Goal: Information Seeking & Learning: Learn about a topic

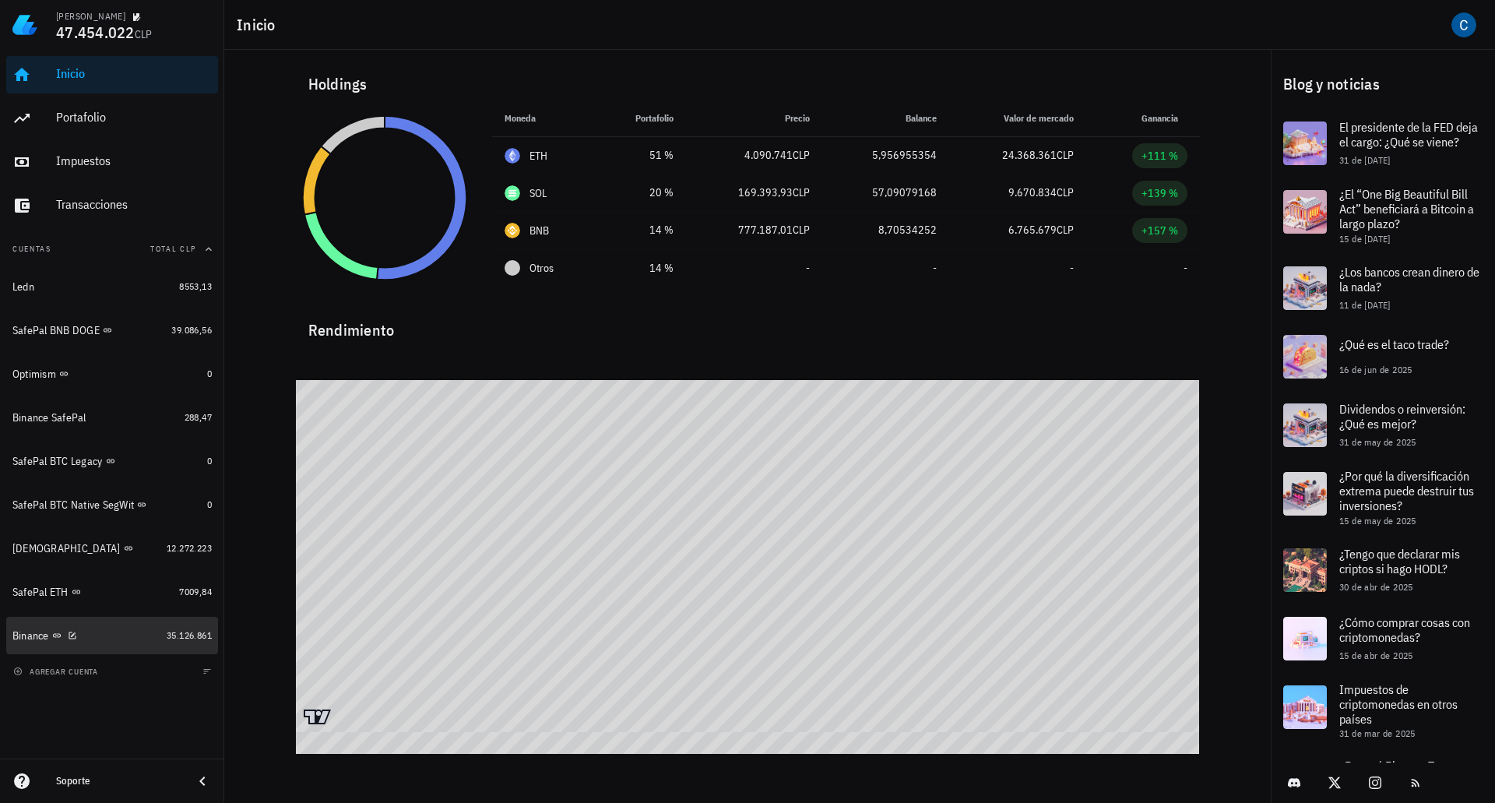
click at [25, 636] on div "Binance" at bounding box center [30, 635] width 37 height 13
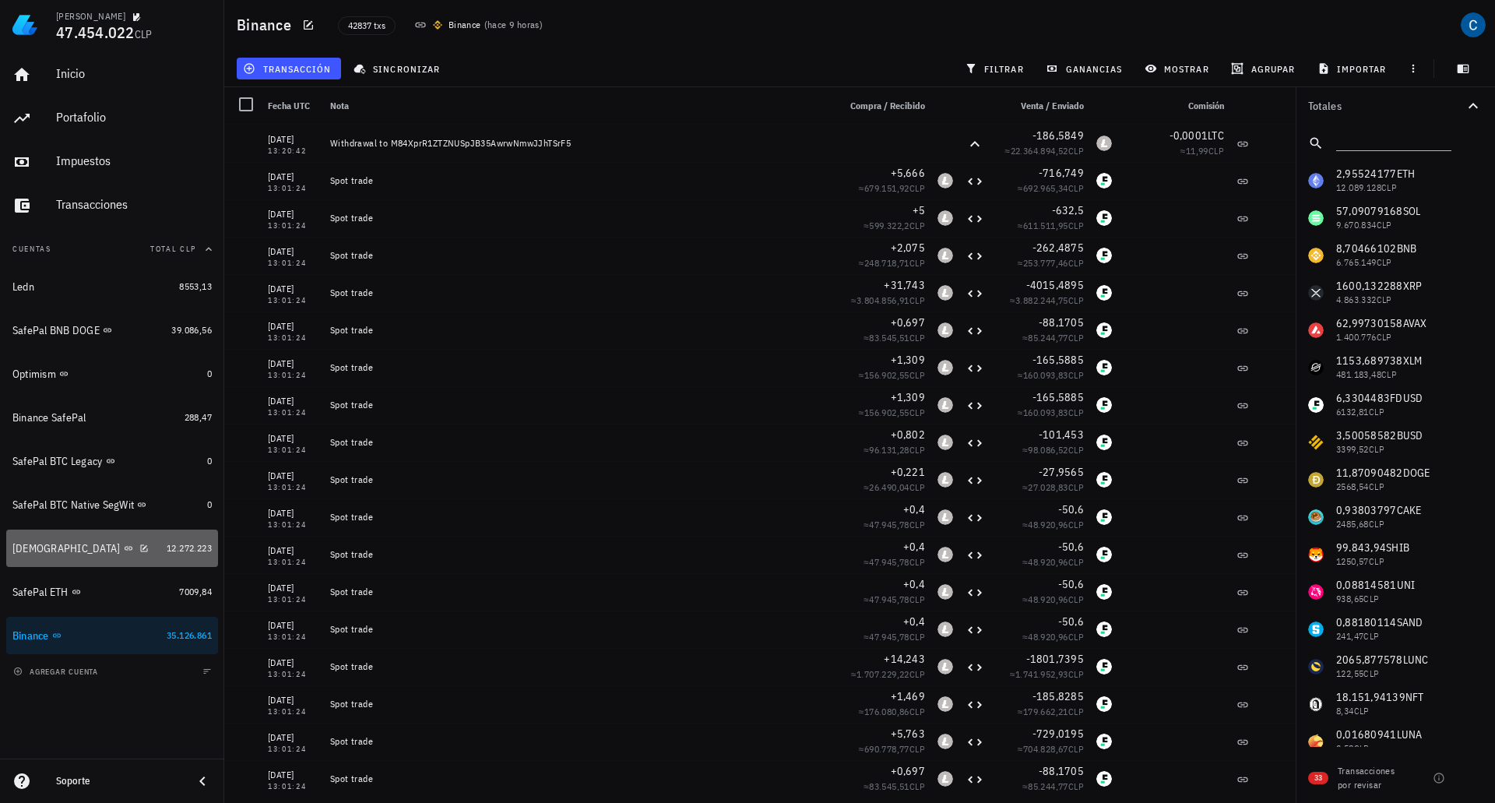
click at [20, 549] on div "[DEMOGRAPHIC_DATA]" at bounding box center [66, 548] width 108 height 13
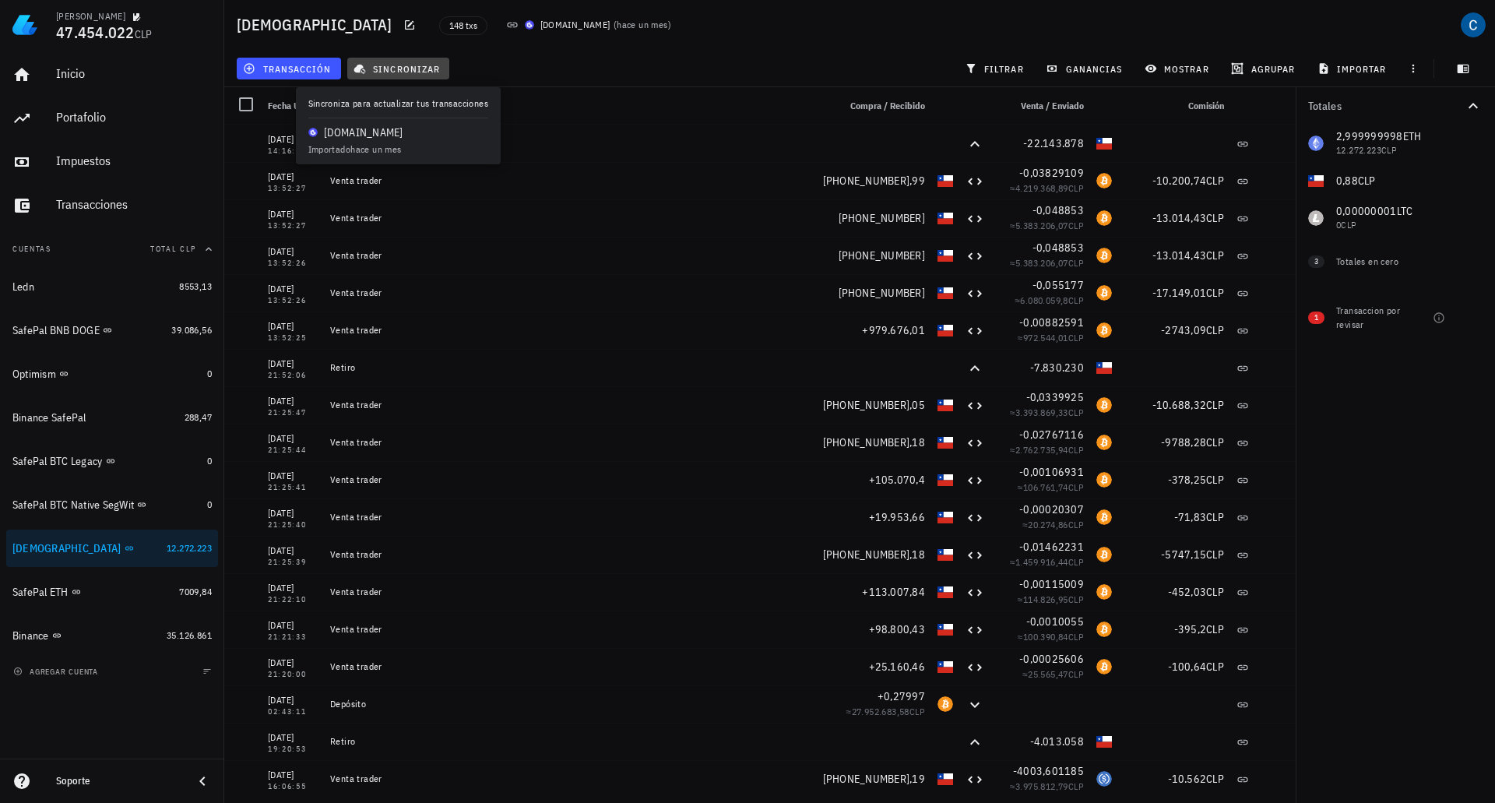
click at [417, 61] on button "sincronizar" at bounding box center [398, 69] width 103 height 22
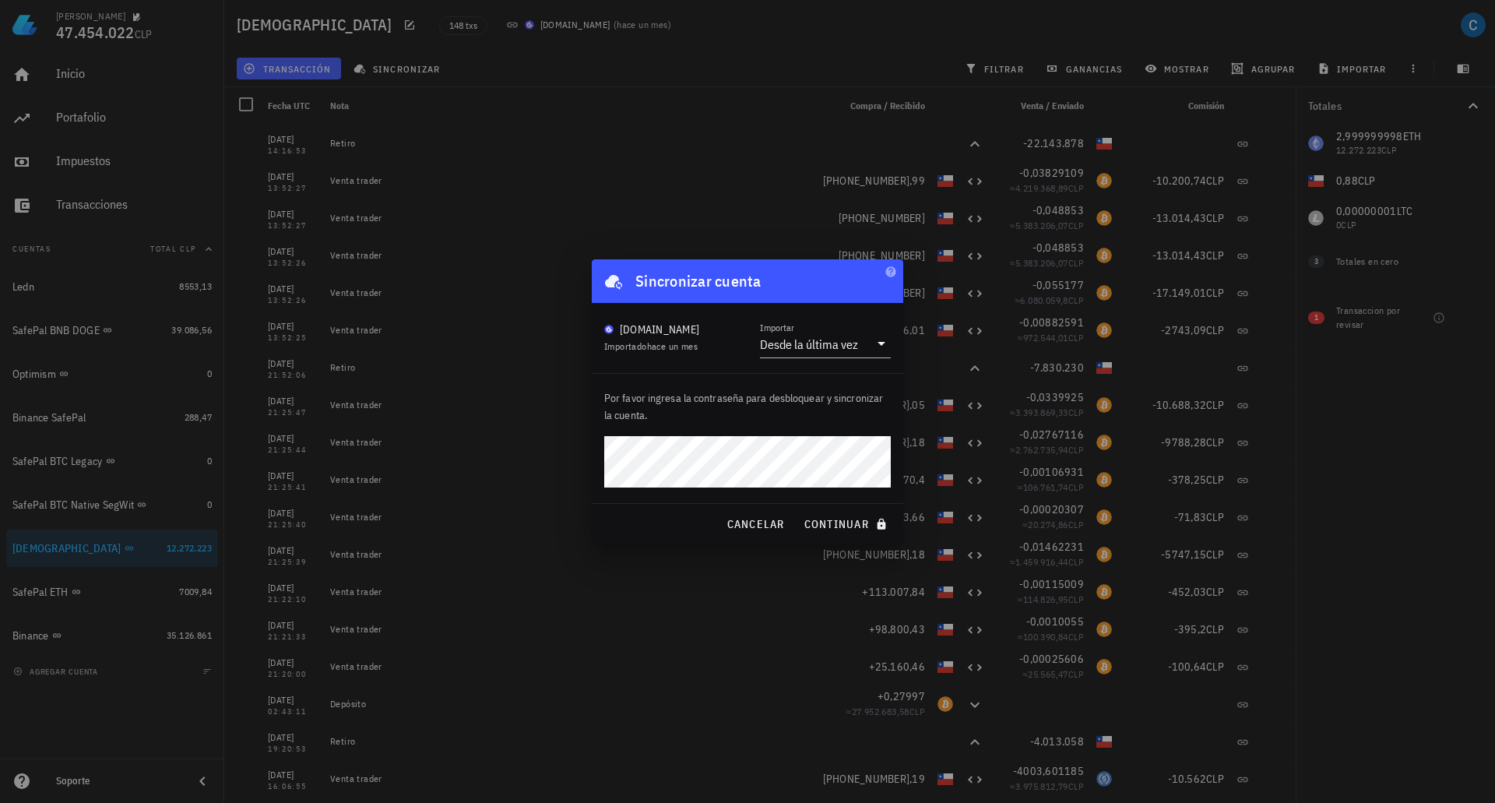
click at [797, 510] on button "continuar" at bounding box center [847, 524] width 100 height 28
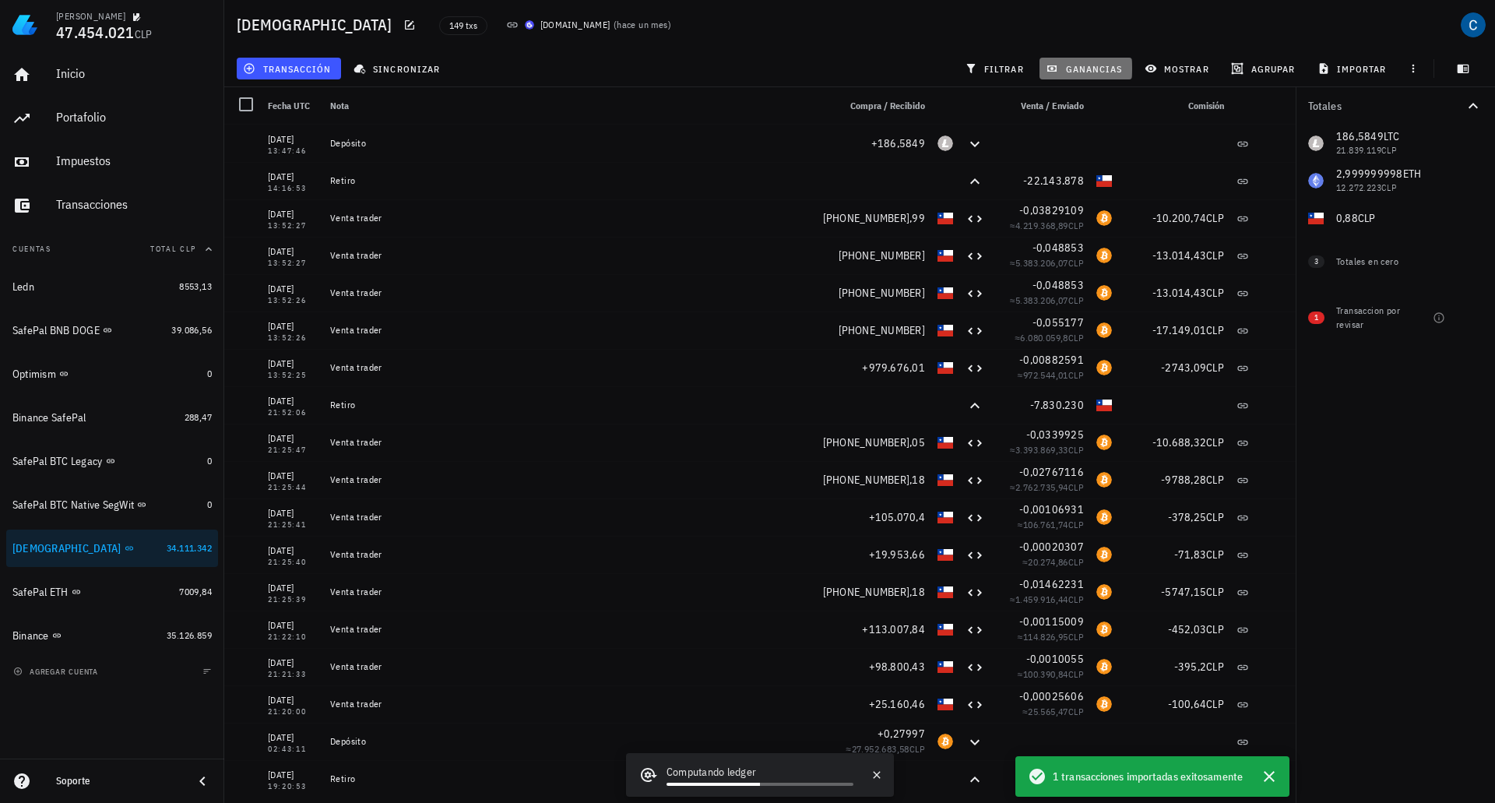
click at [1067, 69] on span "ganancias" at bounding box center [1085, 68] width 73 height 12
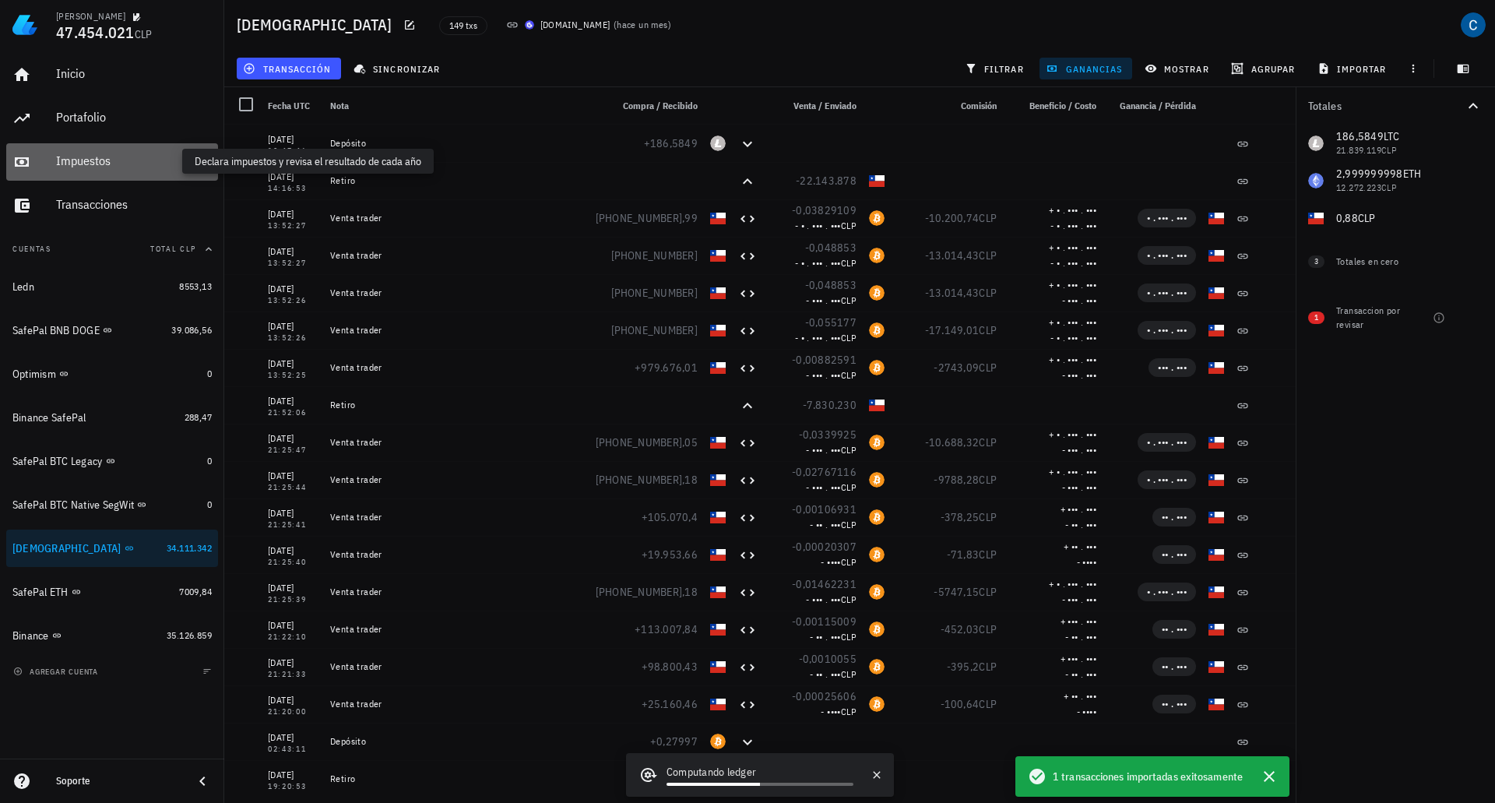
click at [103, 155] on div "Impuestos" at bounding box center [134, 160] width 156 height 15
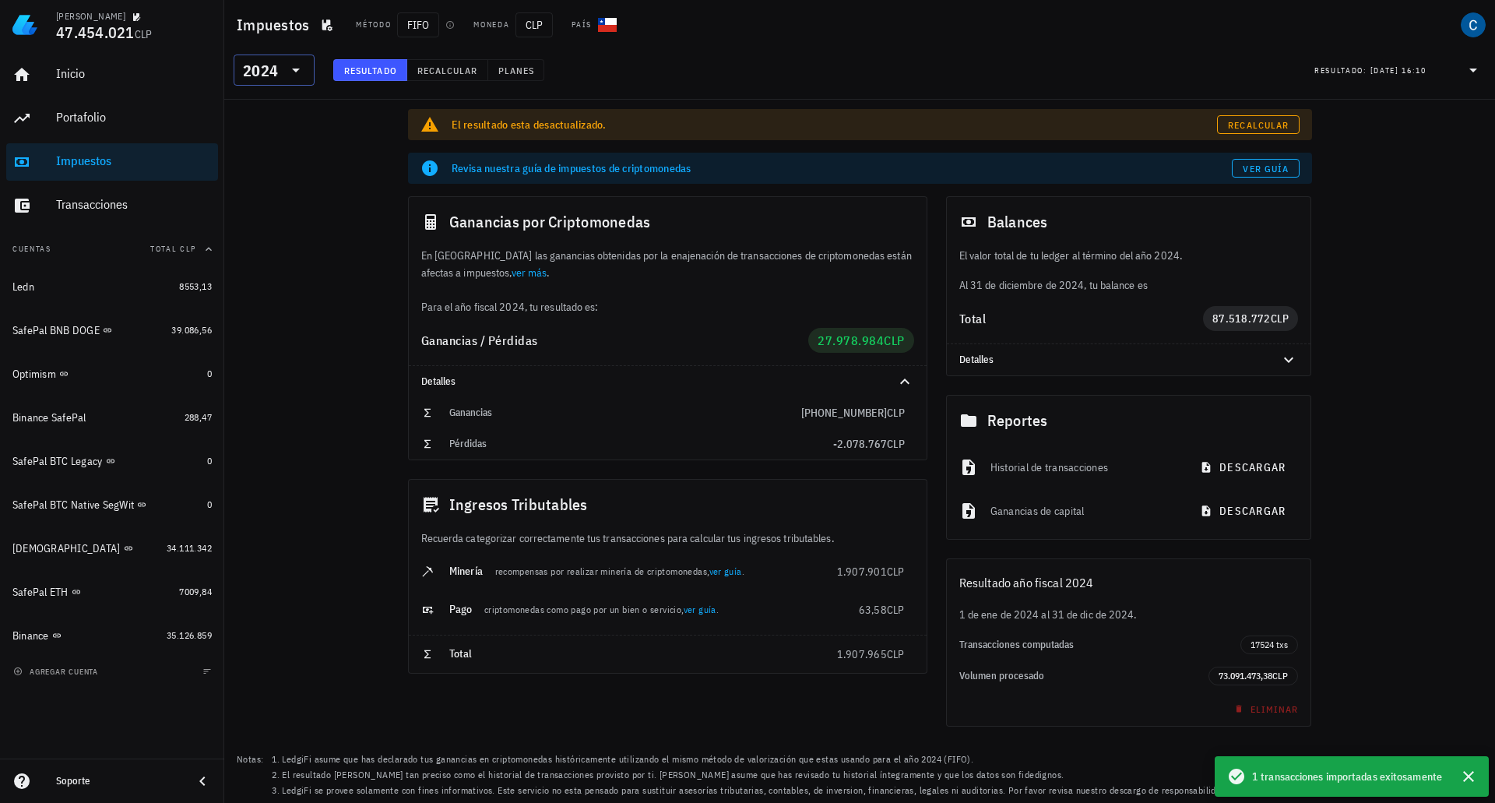
click at [294, 69] on icon at bounding box center [296, 71] width 8 height 4
click at [283, 110] on div "2025" at bounding box center [274, 110] width 56 height 12
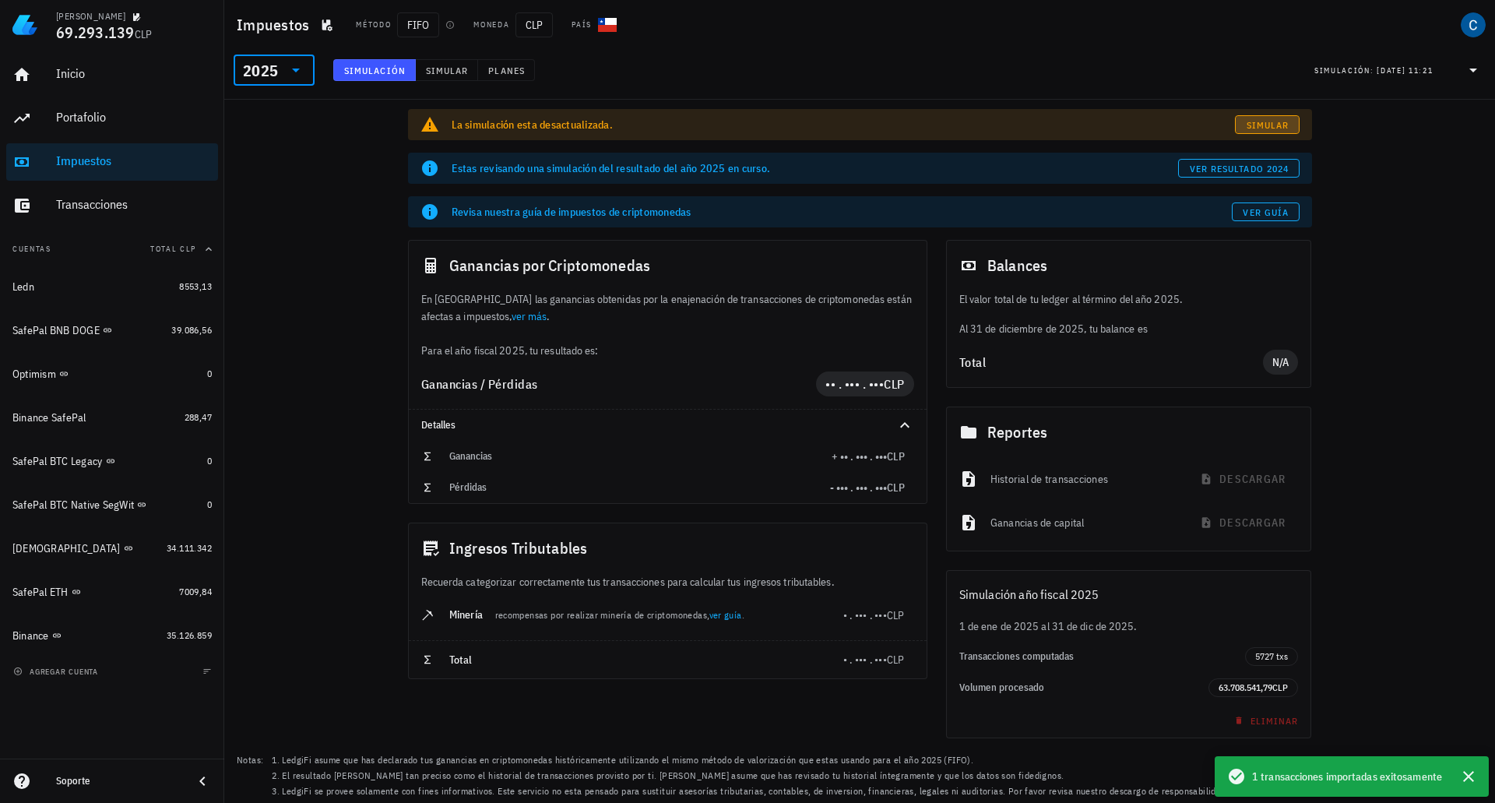
click at [1277, 132] on link "Simular" at bounding box center [1267, 124] width 64 height 19
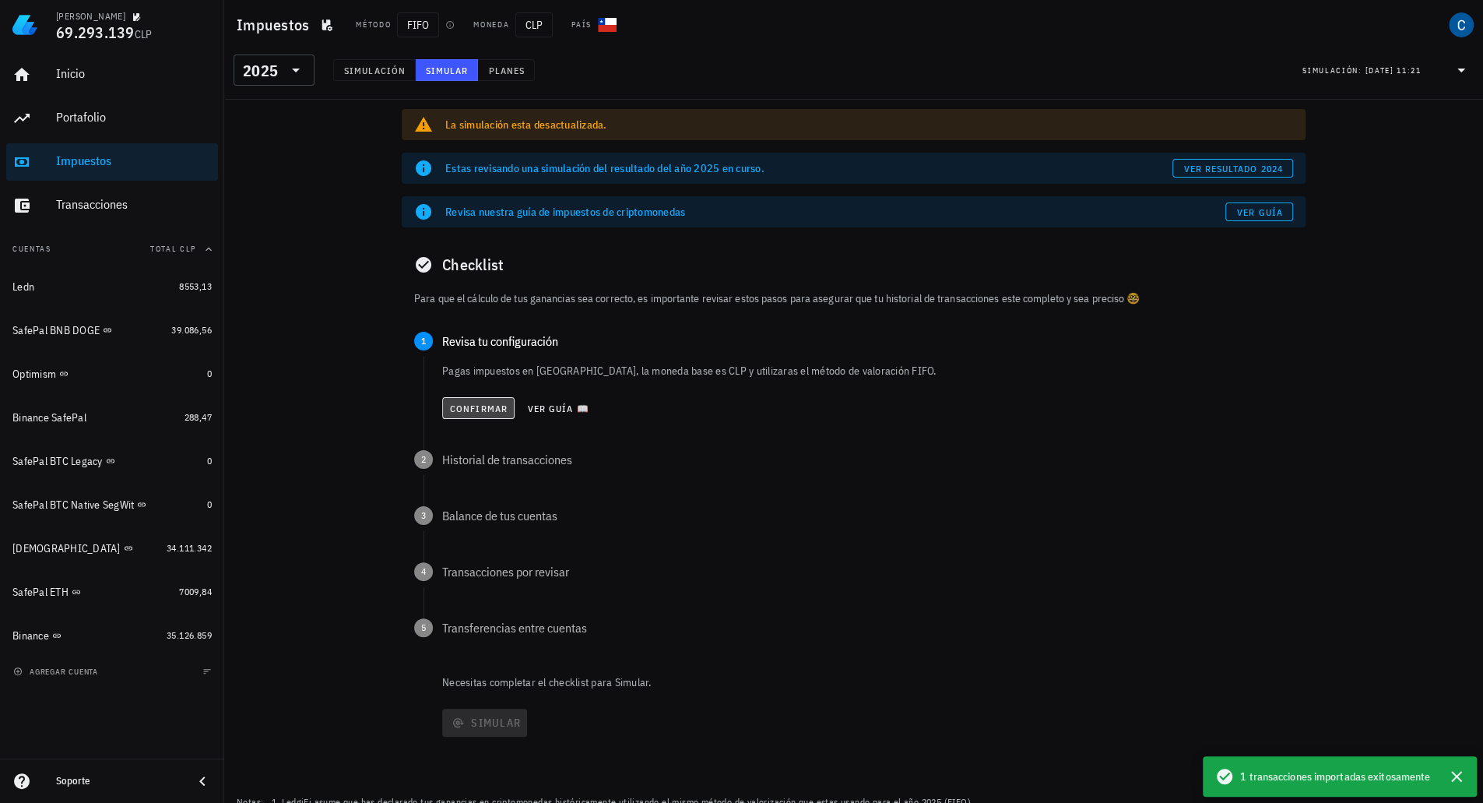
click at [494, 403] on span "Confirmar" at bounding box center [478, 409] width 58 height 12
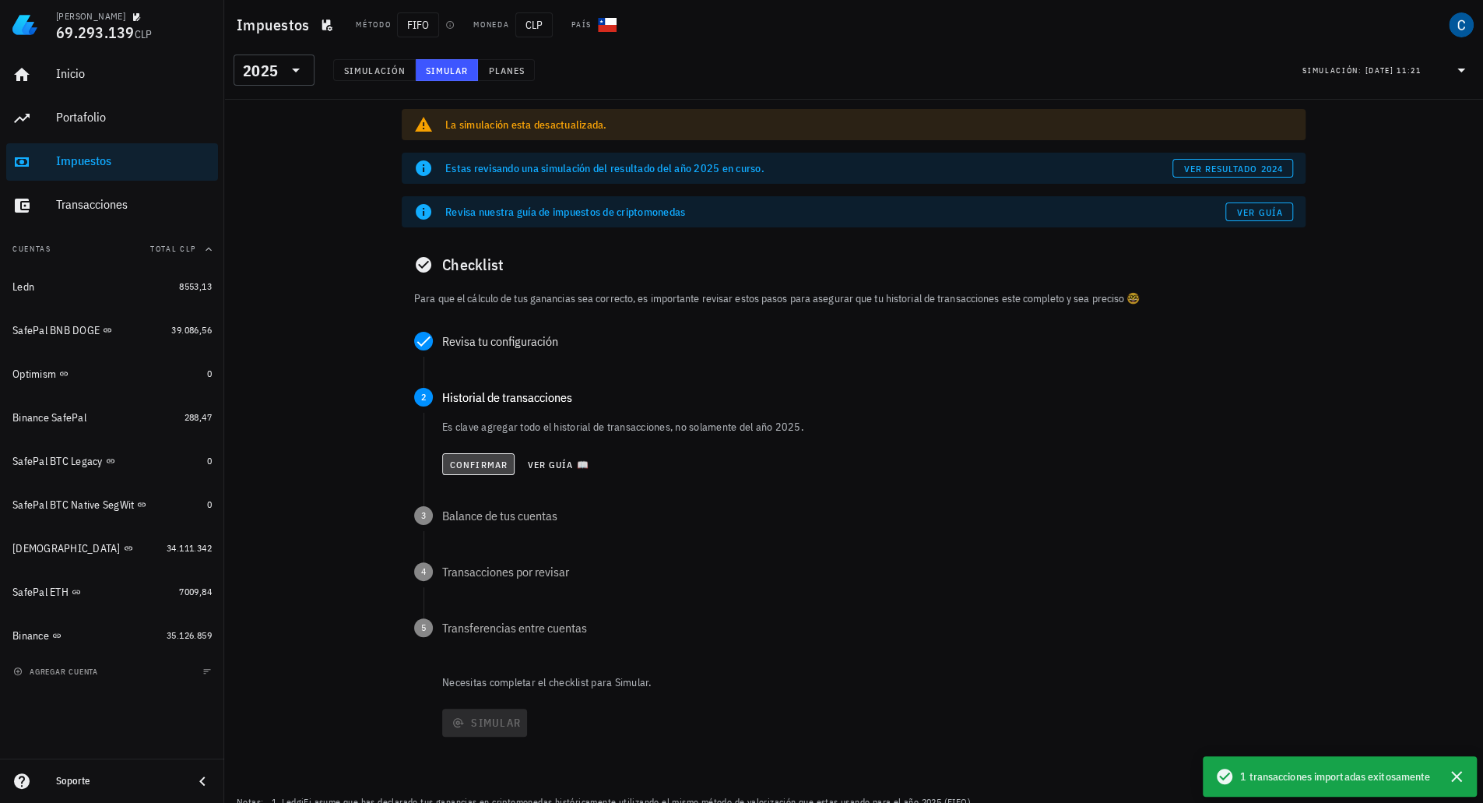
click at [470, 459] on span "Confirmar" at bounding box center [478, 465] width 58 height 12
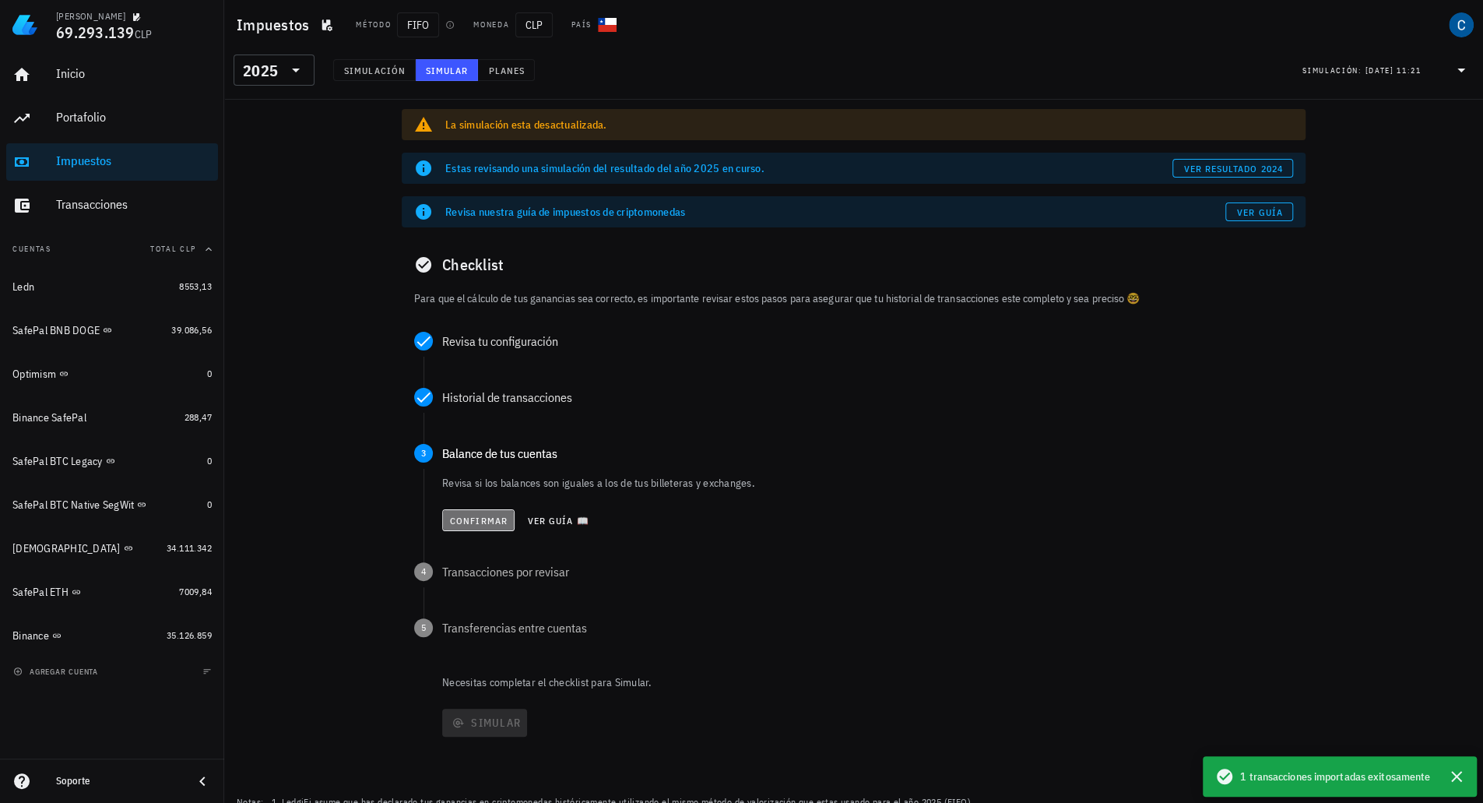
click at [482, 519] on span "Confirmar" at bounding box center [478, 521] width 58 height 12
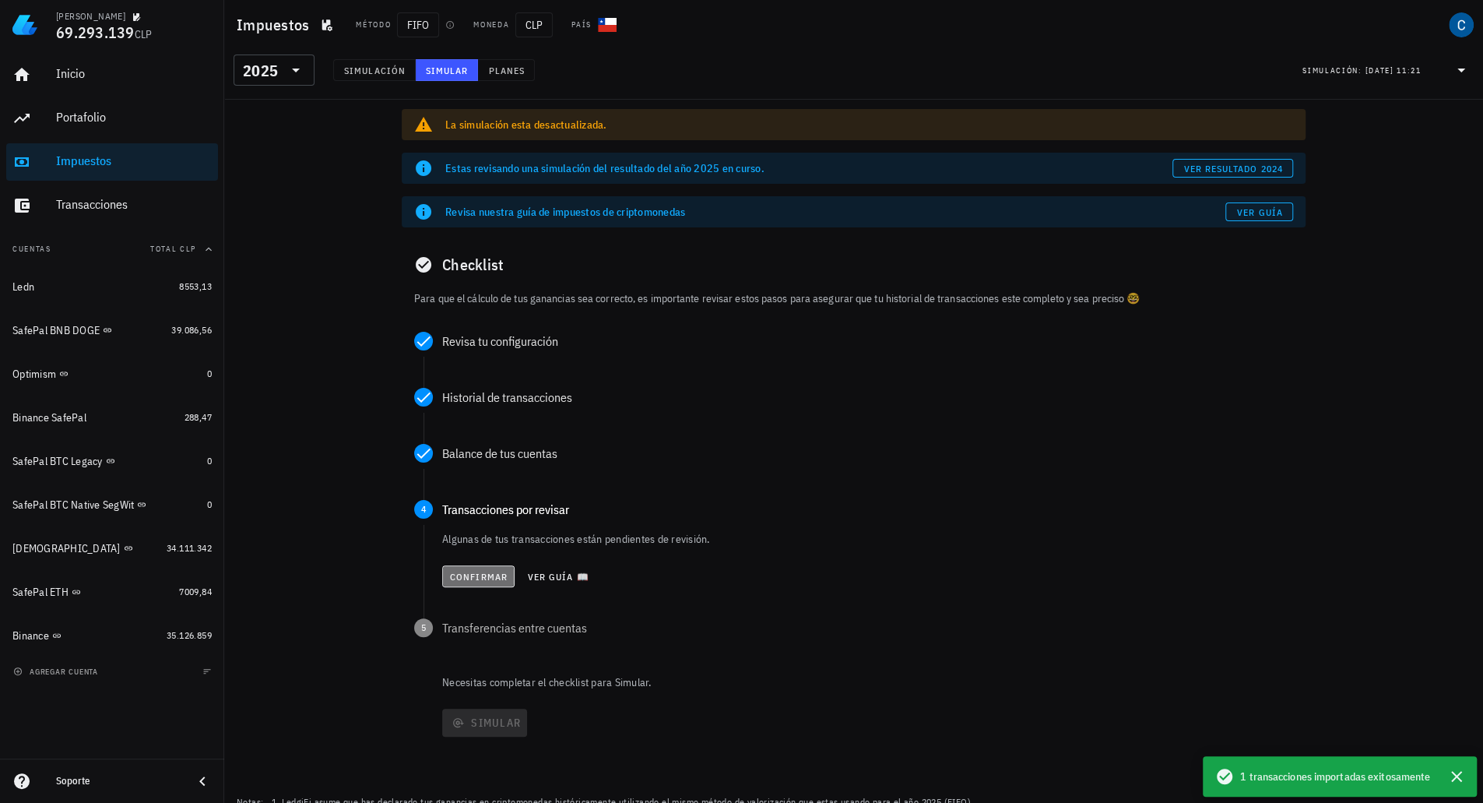
click at [473, 575] on span "Confirmar" at bounding box center [478, 577] width 58 height 12
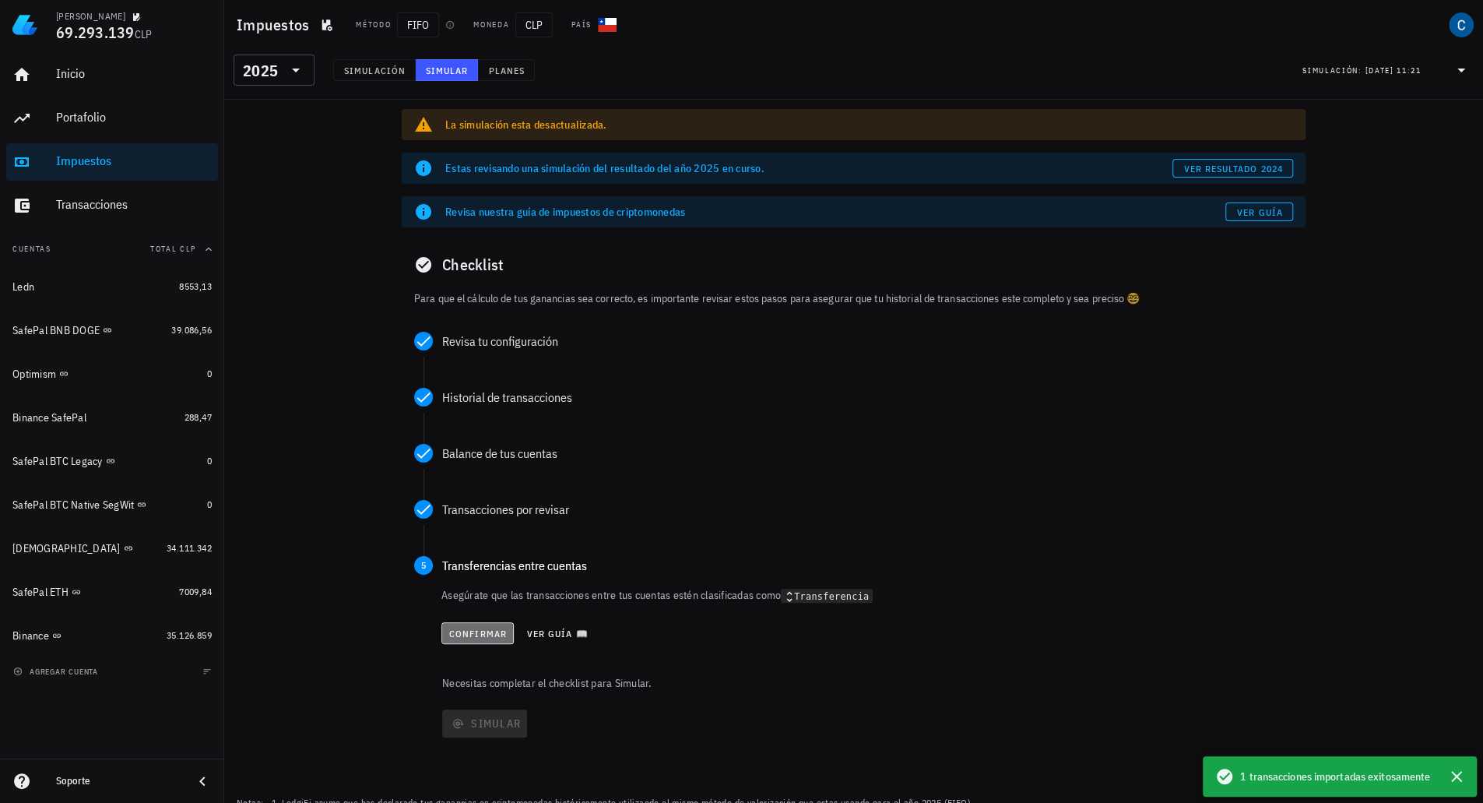
click at [476, 635] on span "Confirmar" at bounding box center [478, 634] width 58 height 12
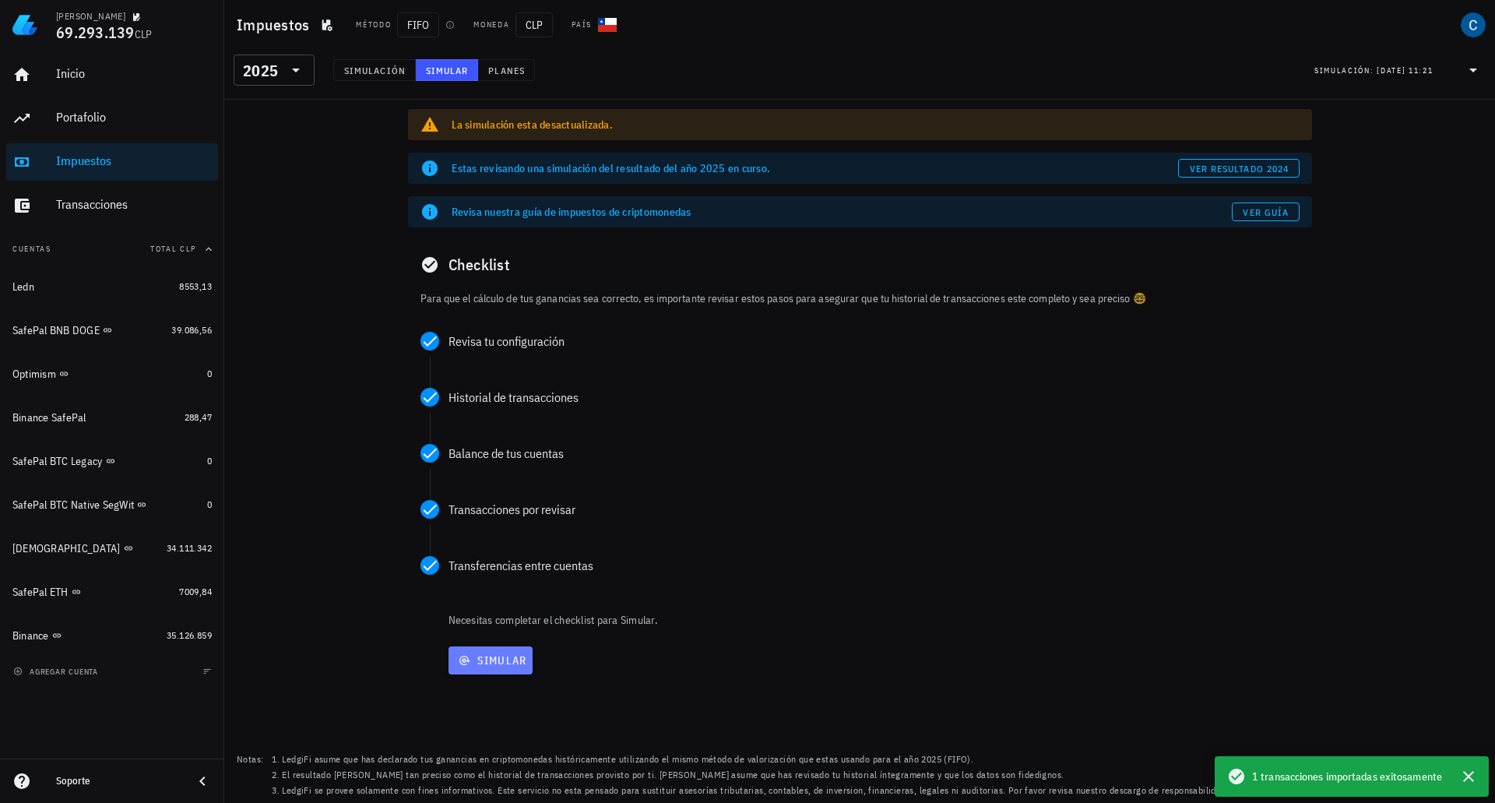
click at [494, 669] on button "Simular" at bounding box center [491, 660] width 85 height 28
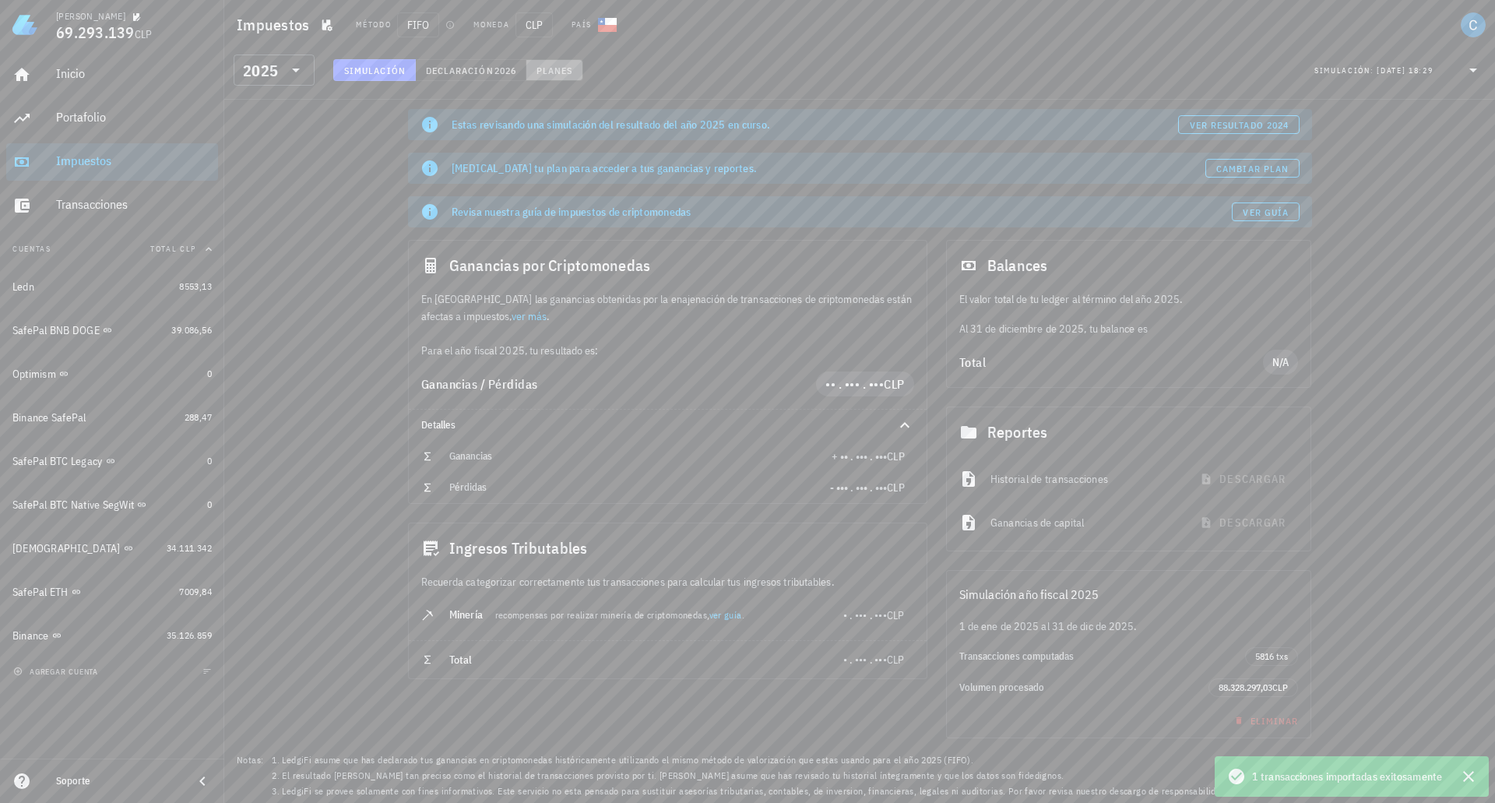
click at [547, 72] on span "Planes" at bounding box center [554, 71] width 37 height 12
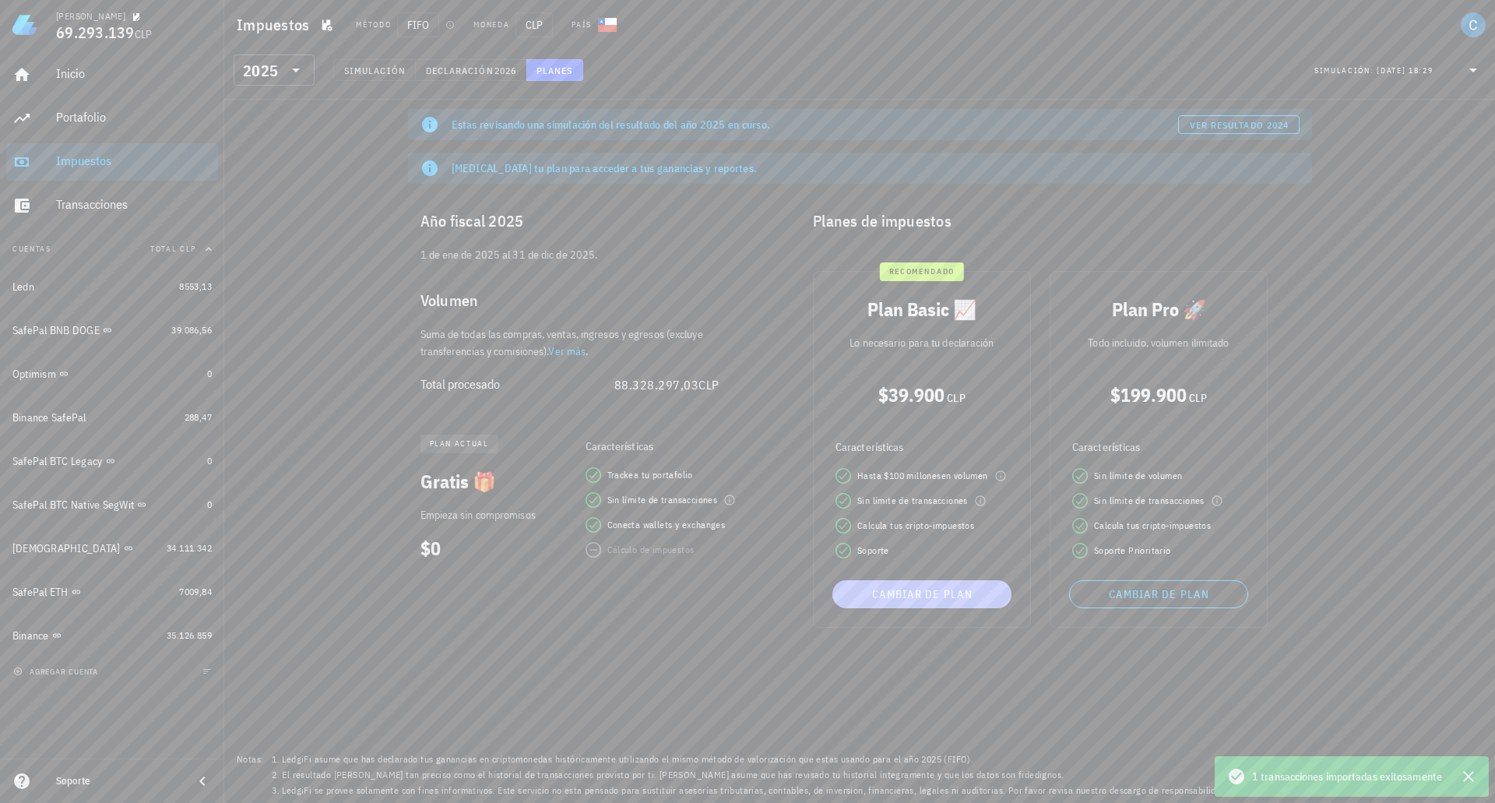
click at [925, 589] on span "Cambiar de plan" at bounding box center [922, 594] width 167 height 14
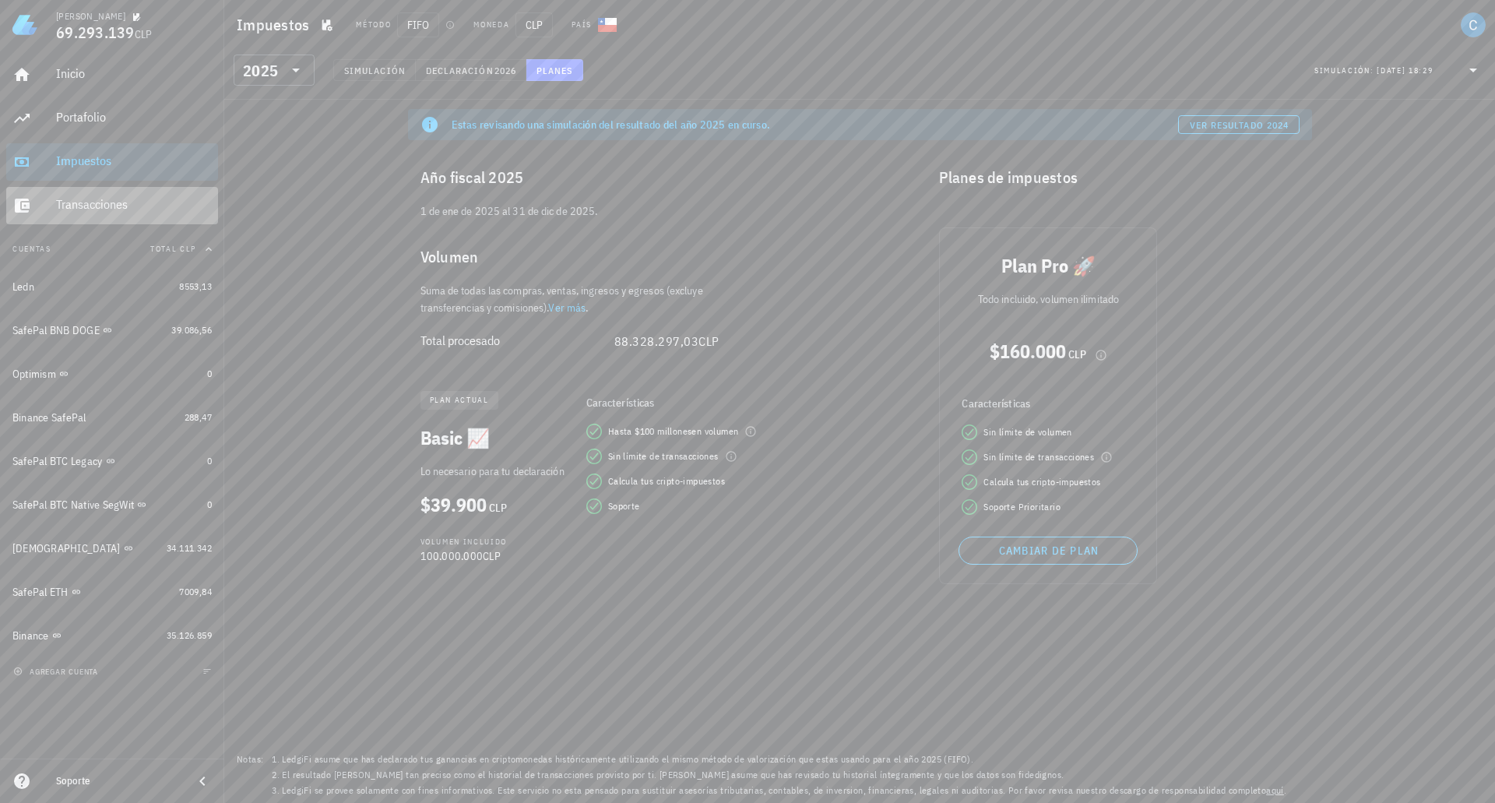
click at [98, 208] on div "Transacciones" at bounding box center [134, 204] width 156 height 15
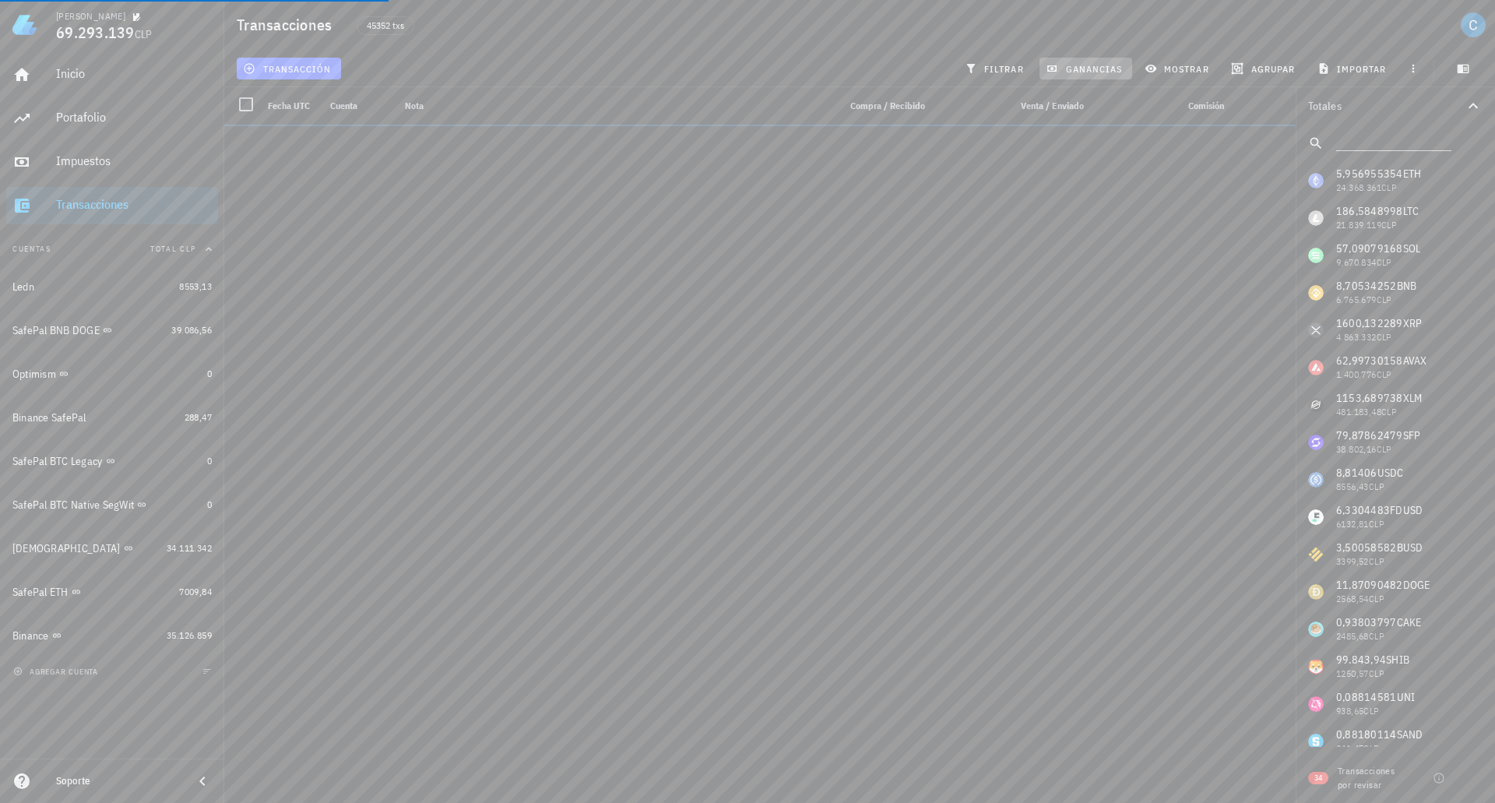
click at [1100, 65] on span "ganancias" at bounding box center [1085, 68] width 73 height 12
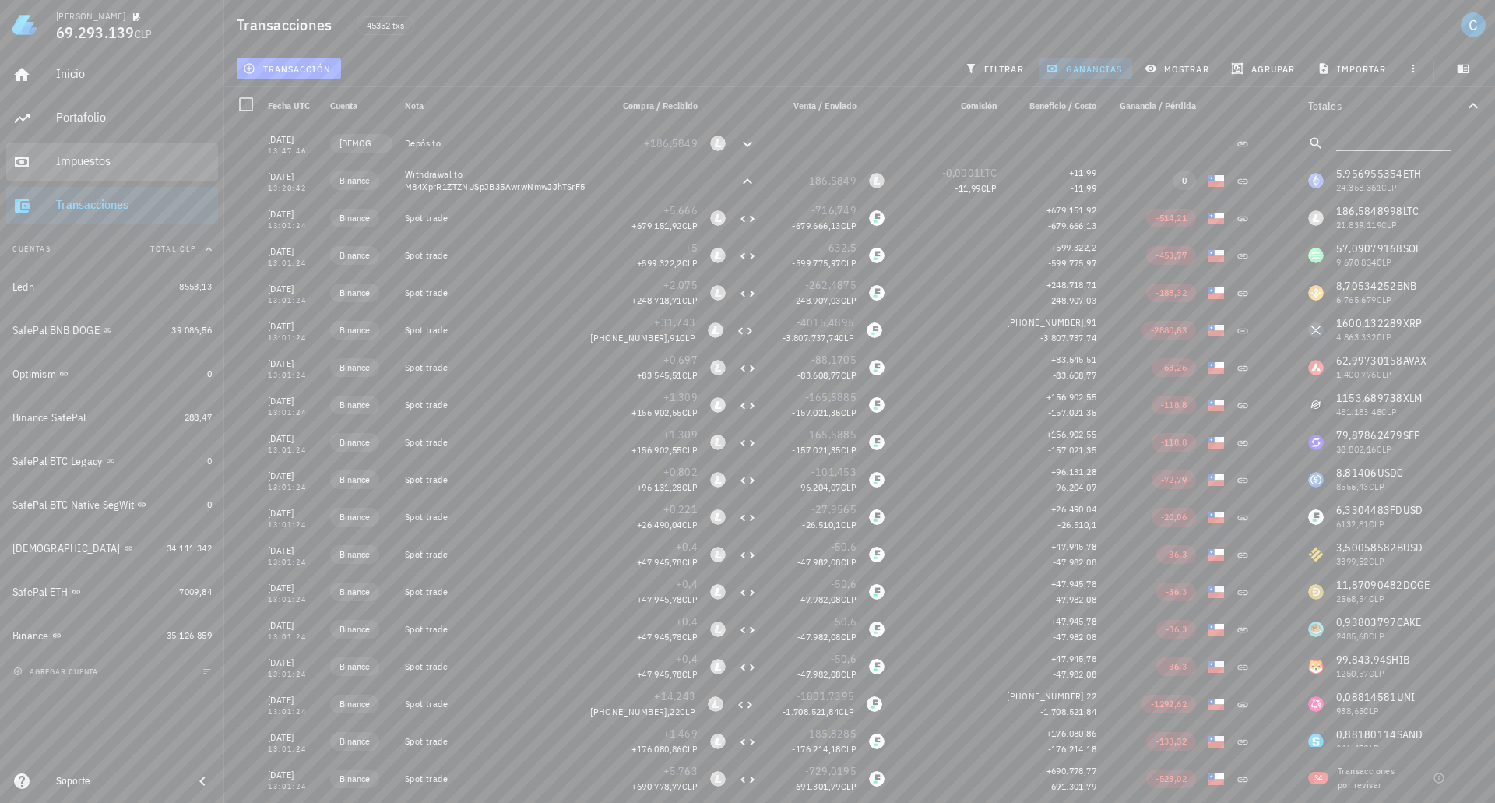
click at [83, 157] on div "Impuestos" at bounding box center [134, 160] width 156 height 15
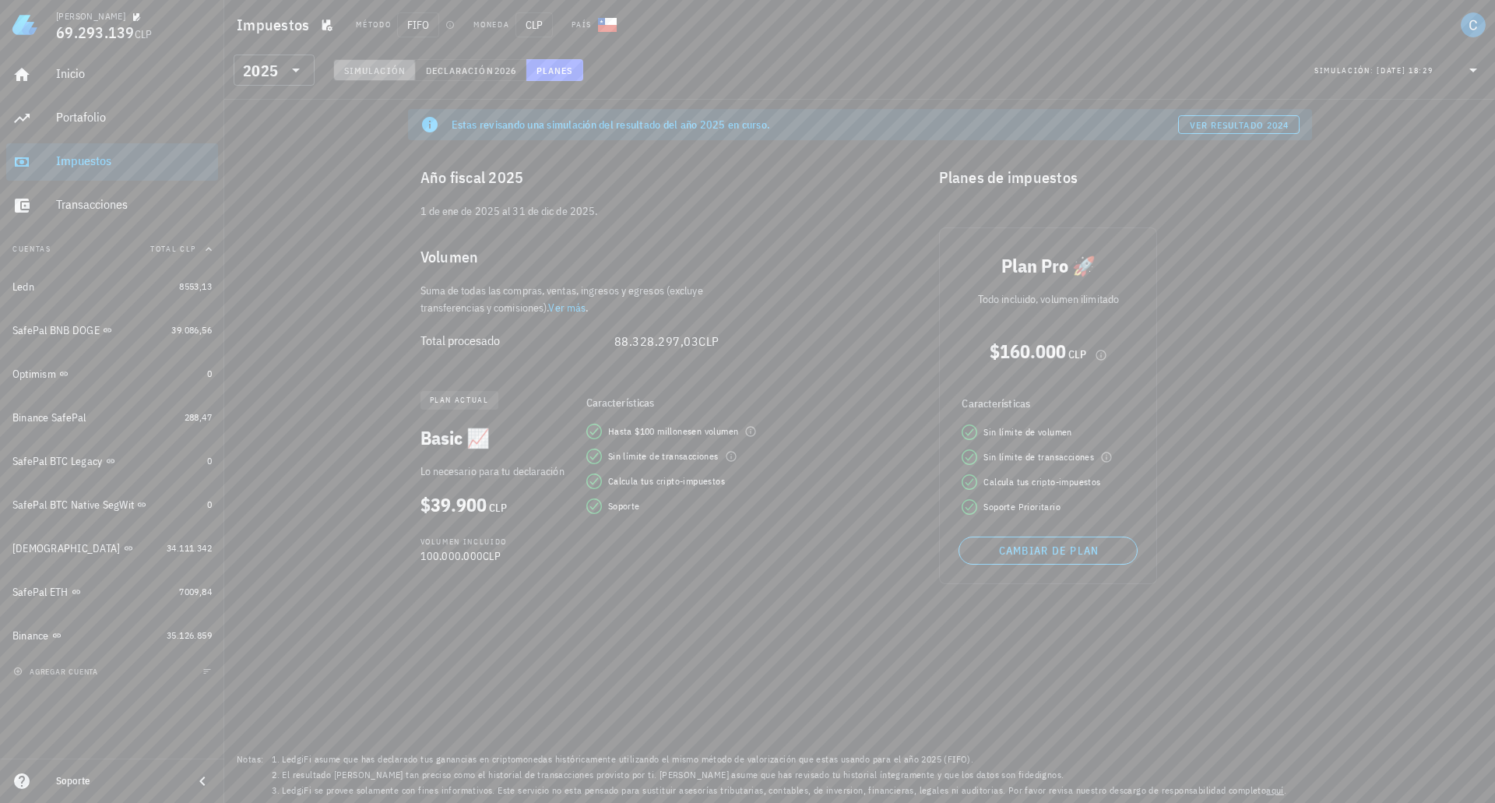
click at [371, 75] on span "Simulación" at bounding box center [374, 71] width 62 height 12
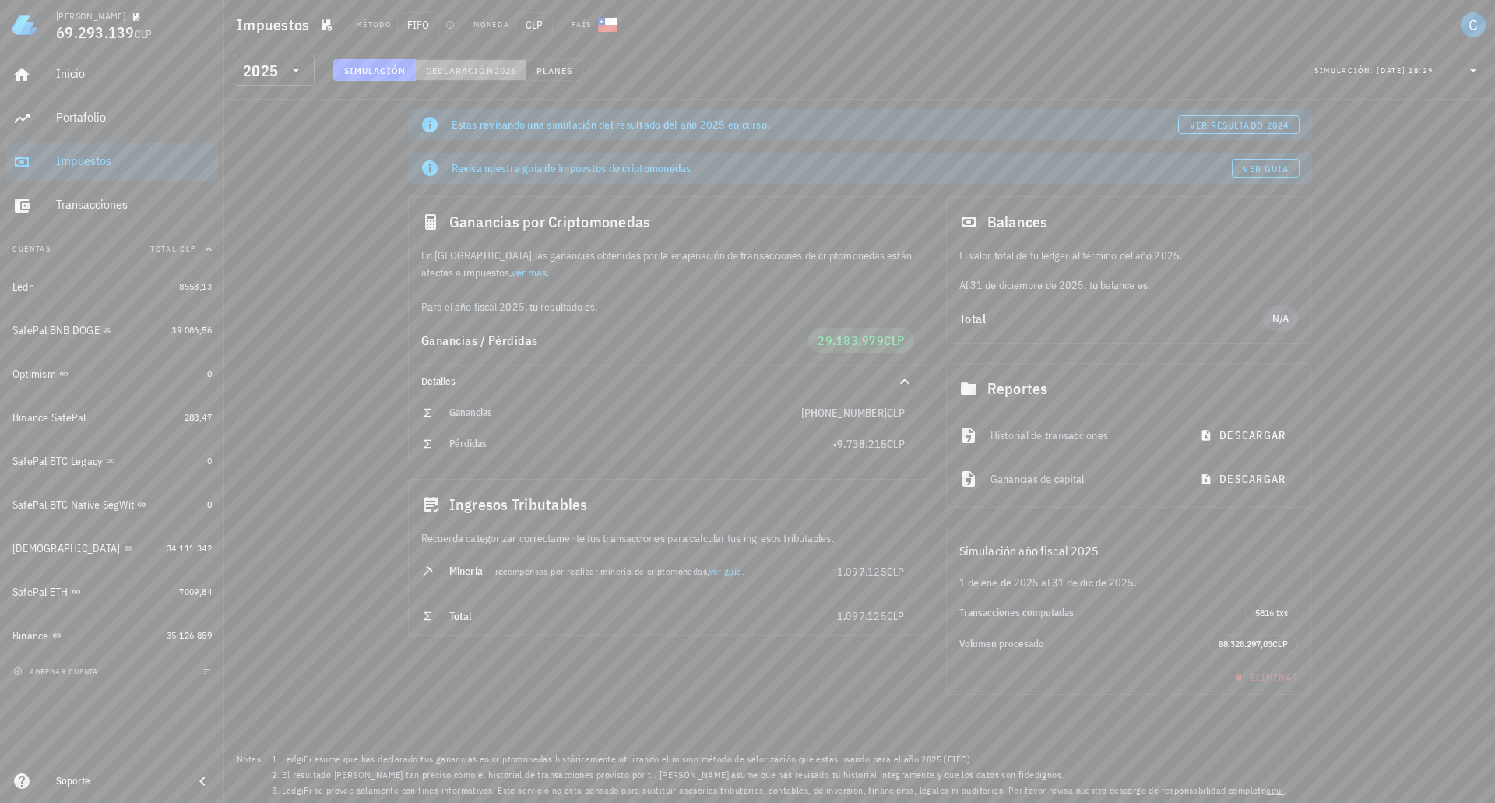
click at [481, 65] on span "Declaración" at bounding box center [459, 71] width 69 height 12
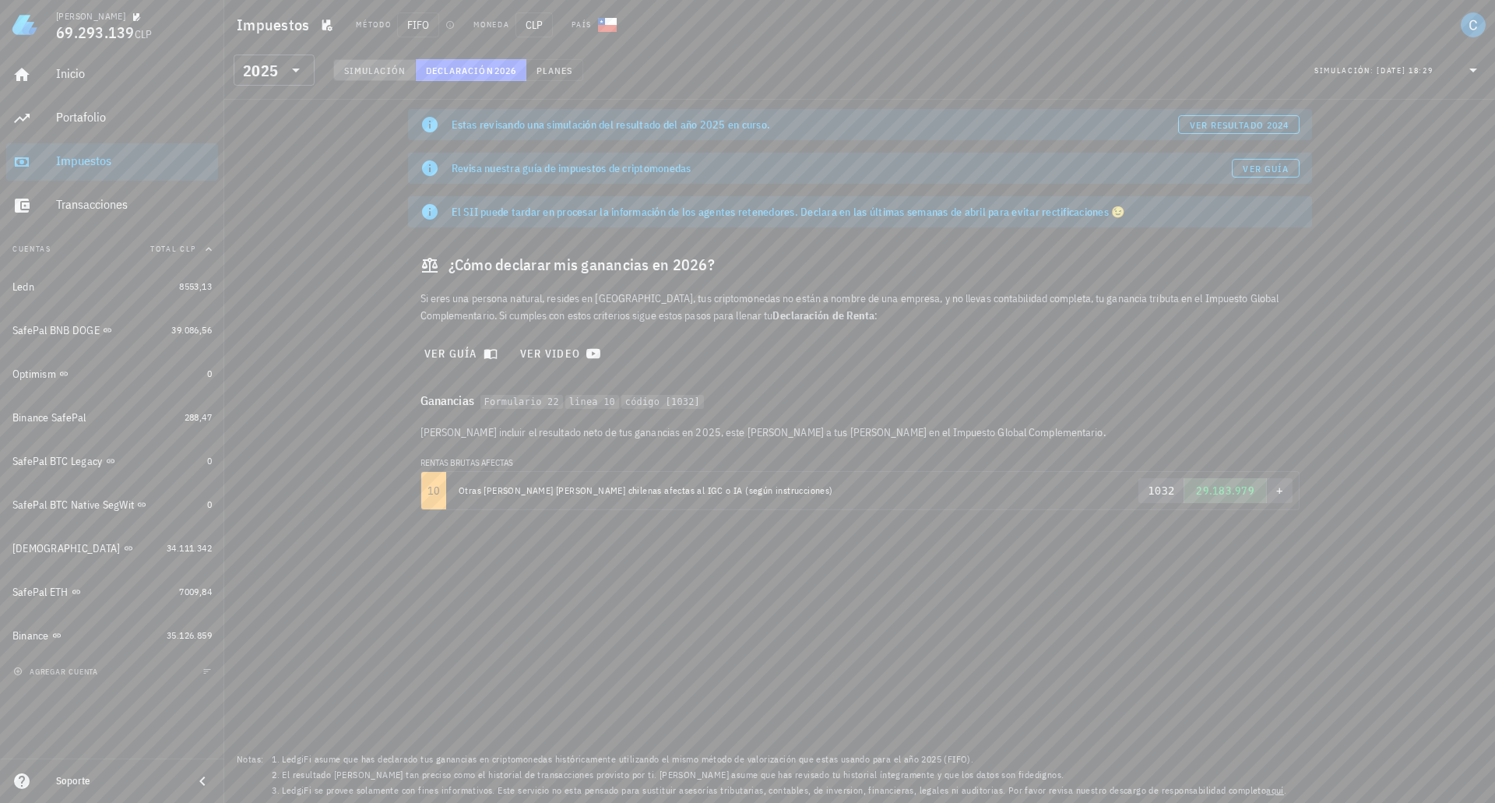
click at [363, 62] on button "Simulación" at bounding box center [374, 70] width 83 height 22
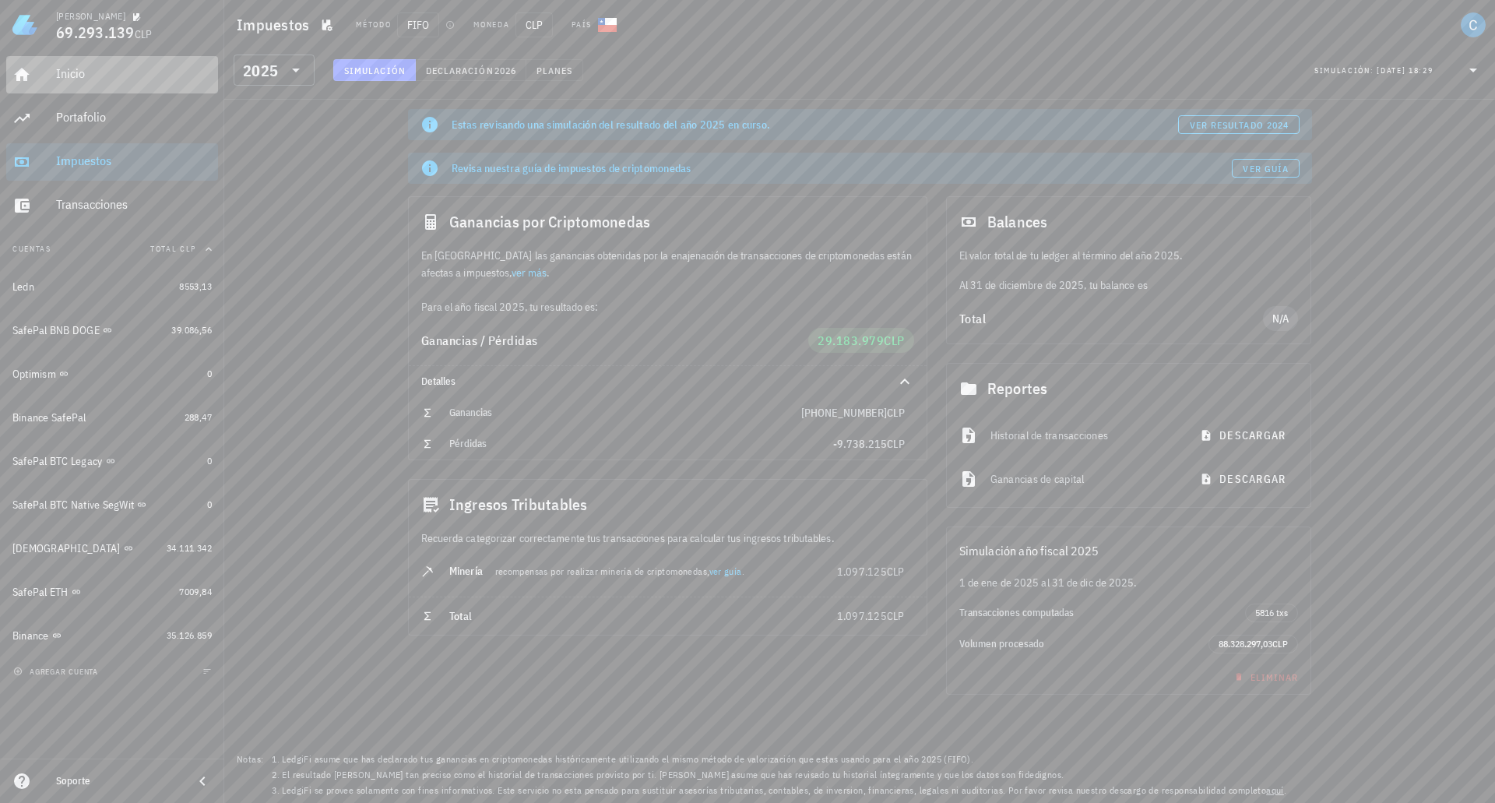
click at [79, 83] on div "Inicio" at bounding box center [134, 74] width 156 height 35
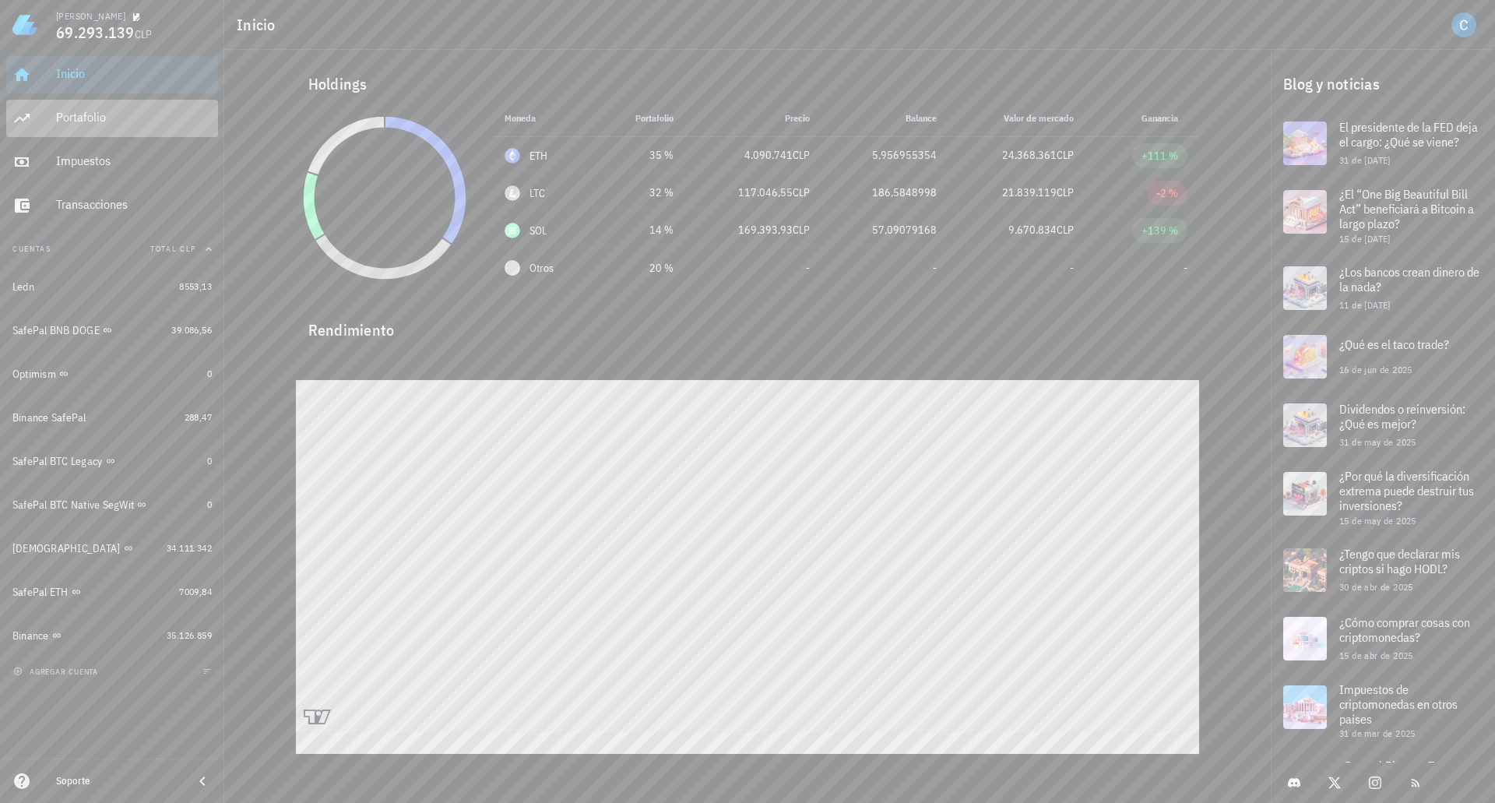
click at [111, 114] on div "Portafolio" at bounding box center [134, 117] width 156 height 15
